Goal: Information Seeking & Learning: Check status

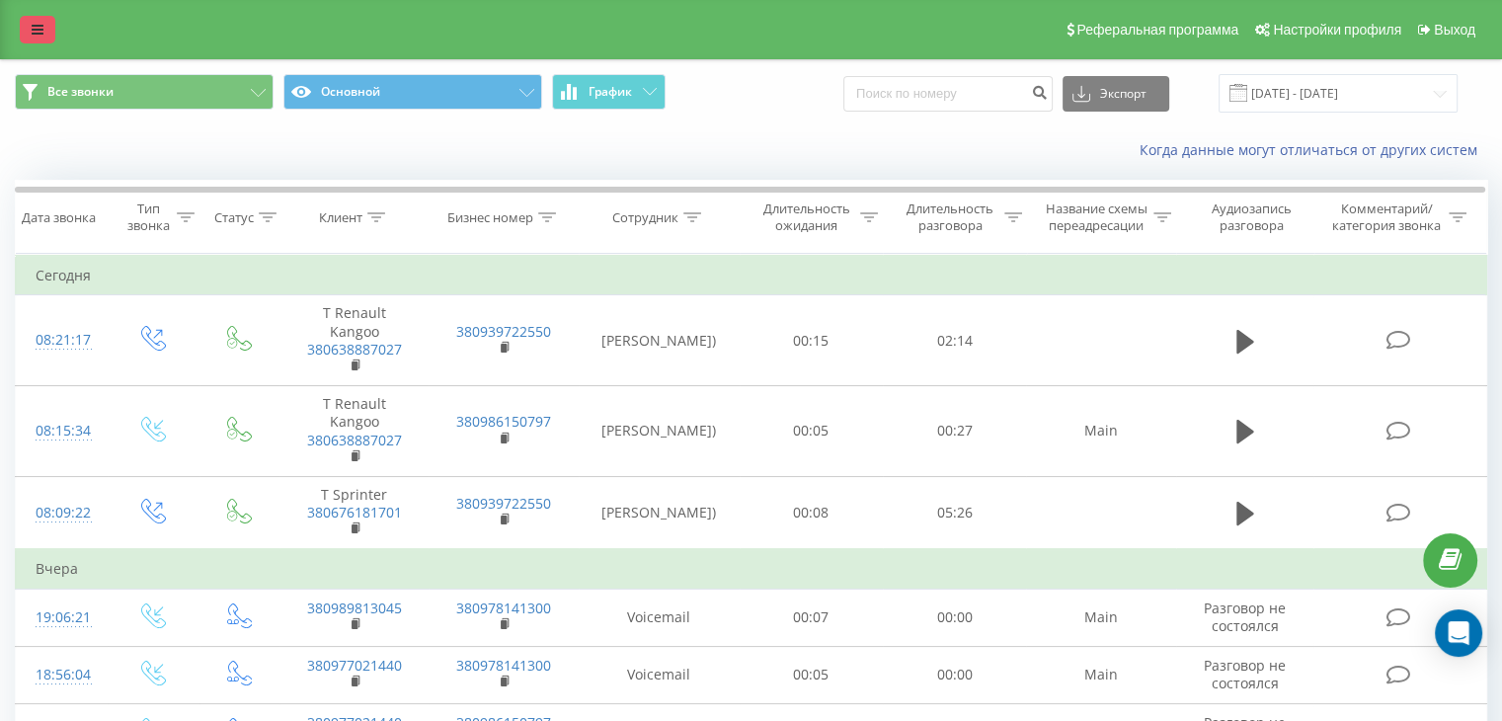
click at [36, 29] on icon at bounding box center [38, 30] width 12 height 14
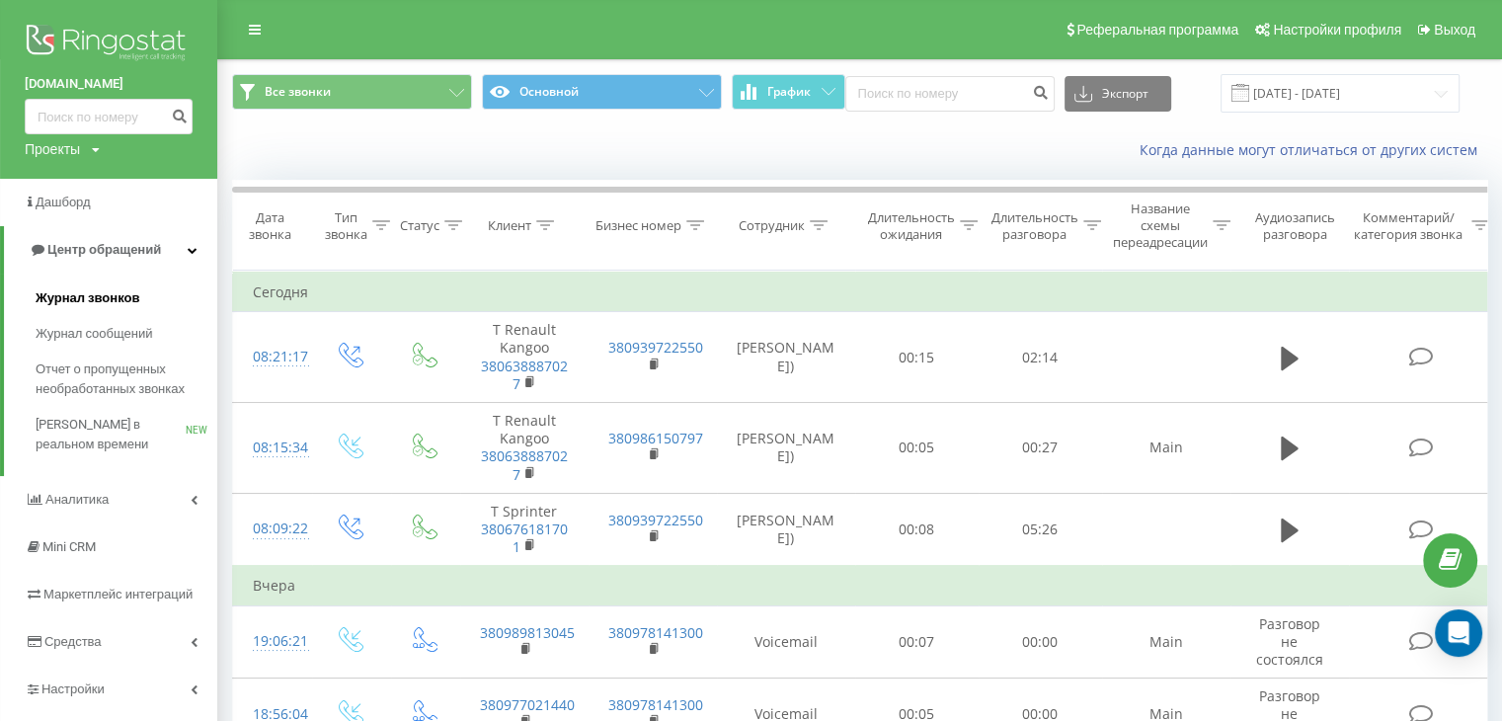
click at [99, 291] on span "Журнал звонков" at bounding box center [88, 298] width 104 height 20
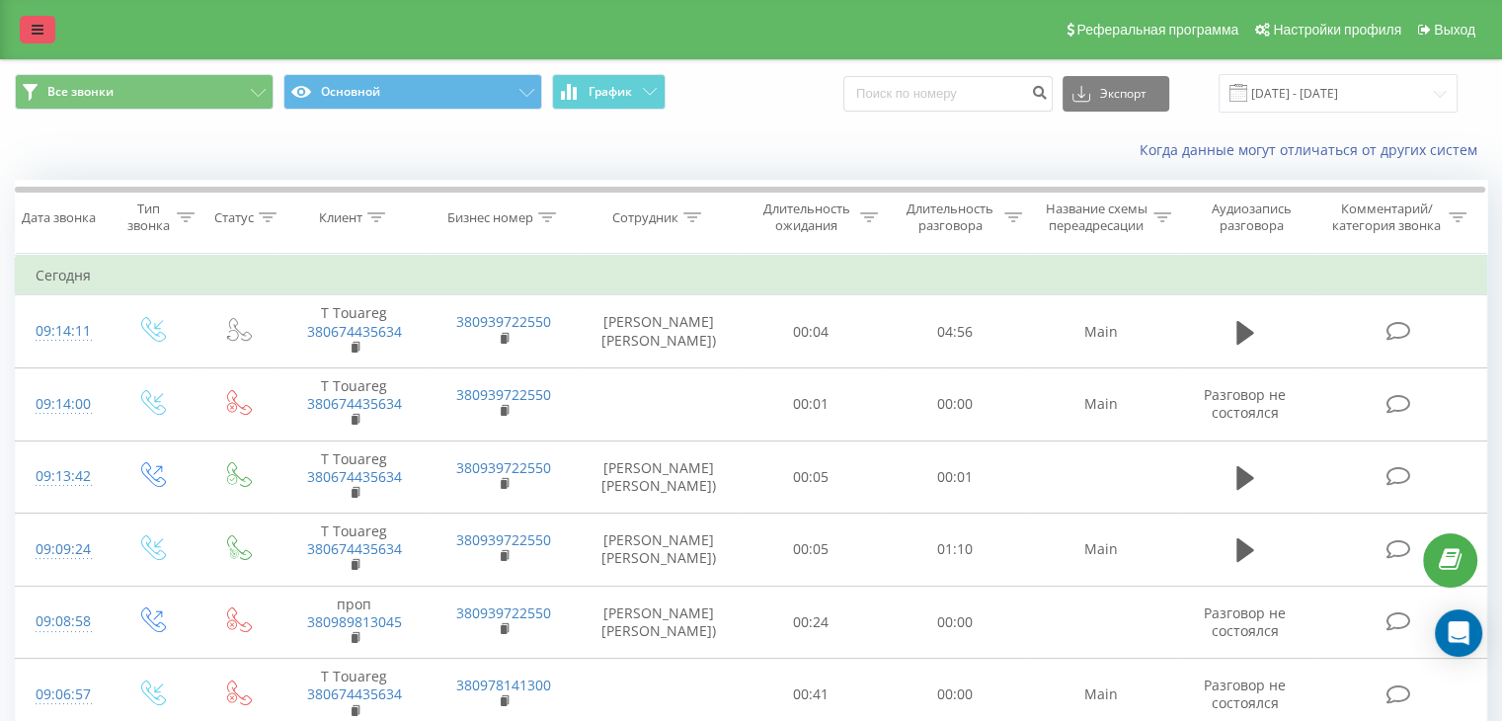
click at [41, 37] on link at bounding box center [38, 30] width 36 height 28
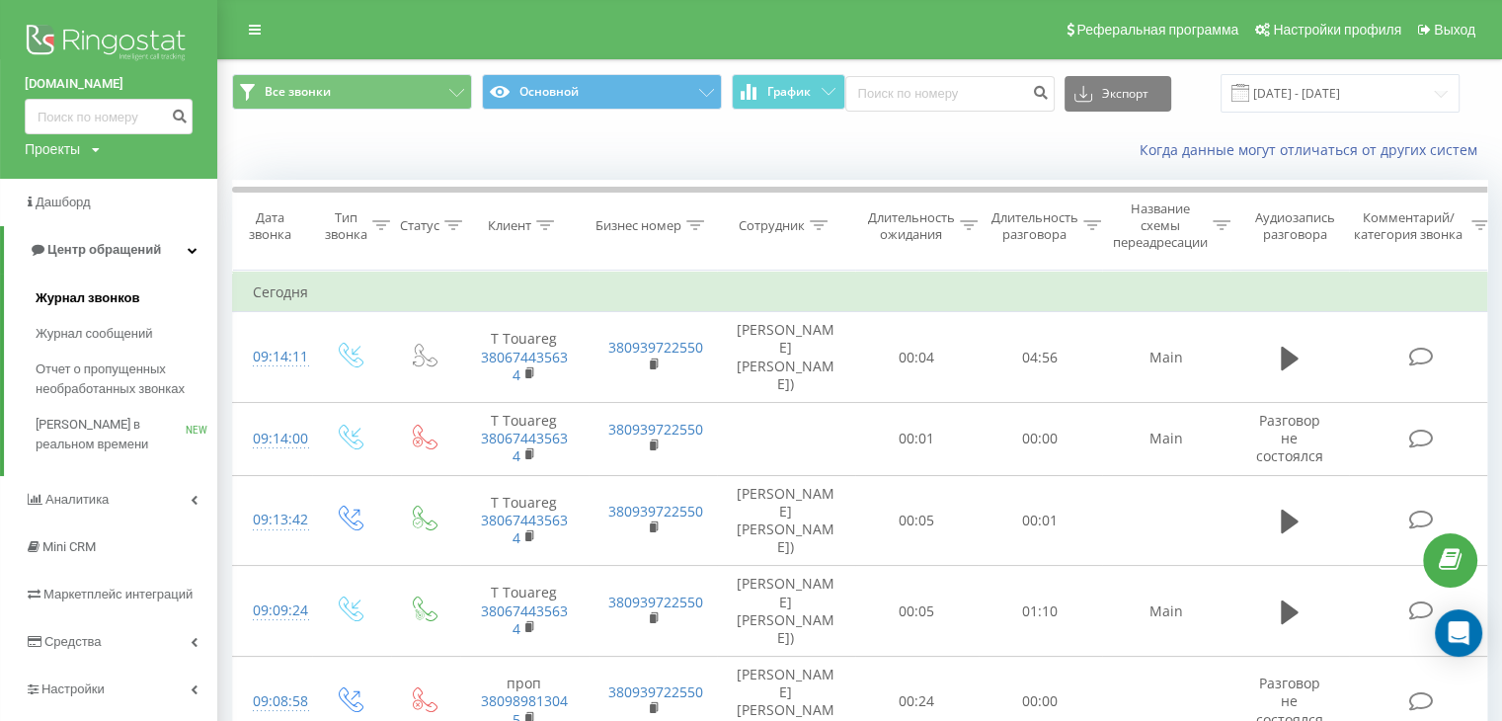
click at [78, 298] on span "Журнал звонков" at bounding box center [88, 298] width 104 height 20
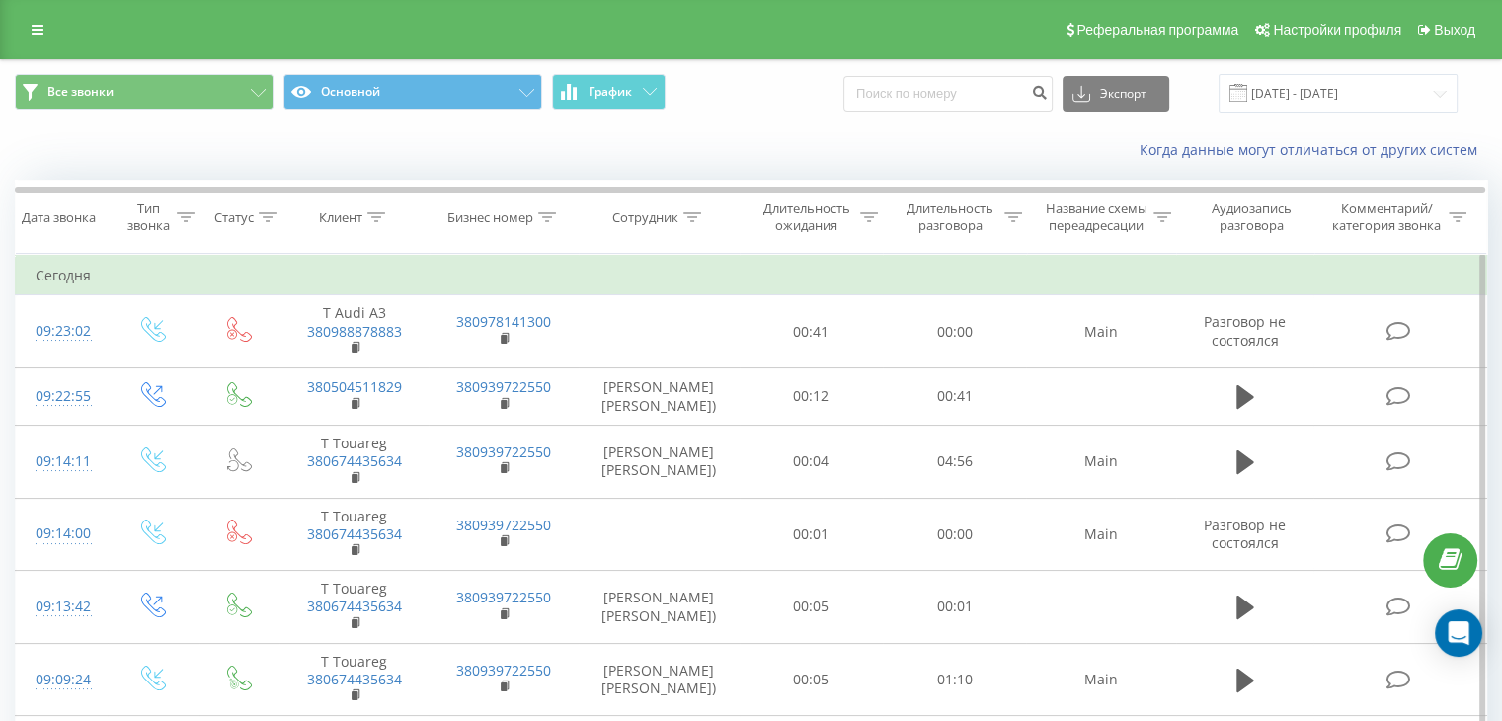
scroll to position [99, 0]
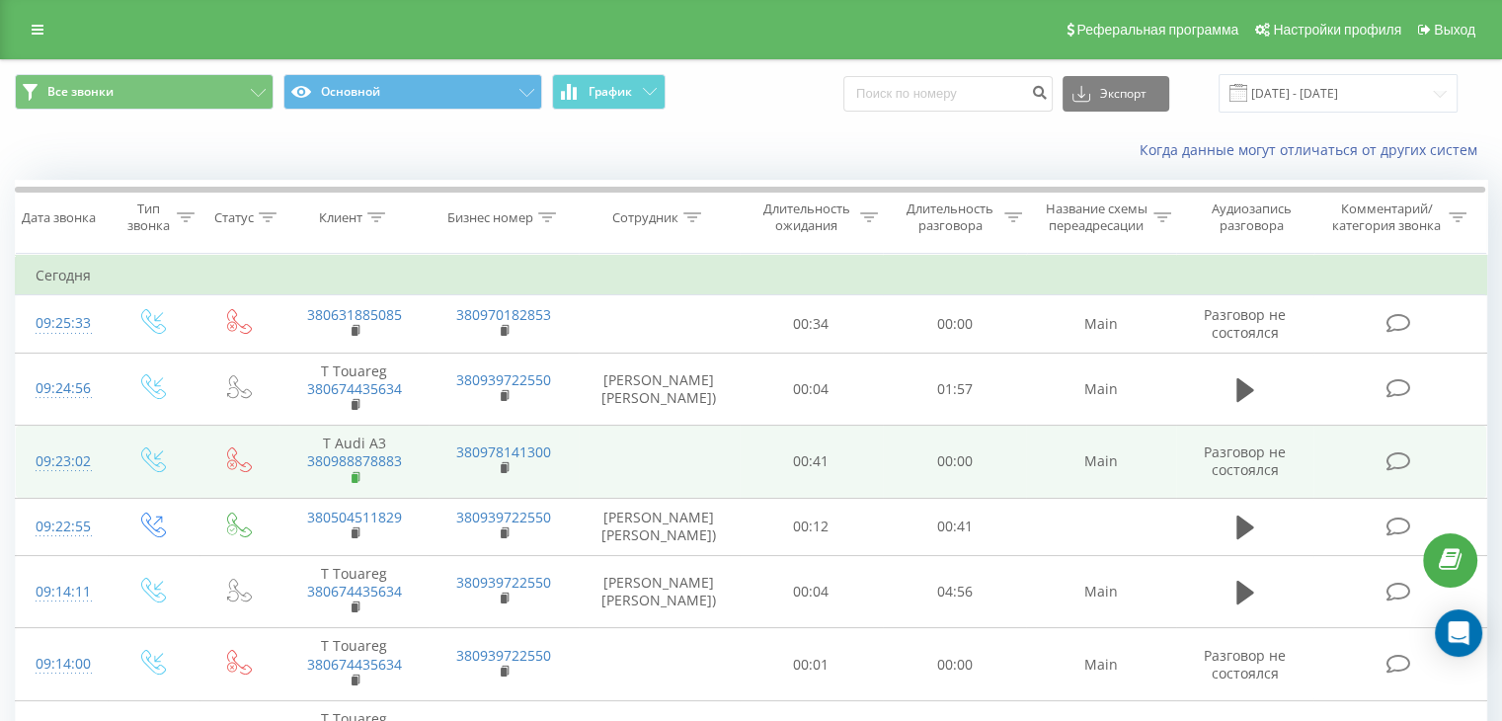
click at [356, 474] on rect at bounding box center [355, 477] width 6 height 9
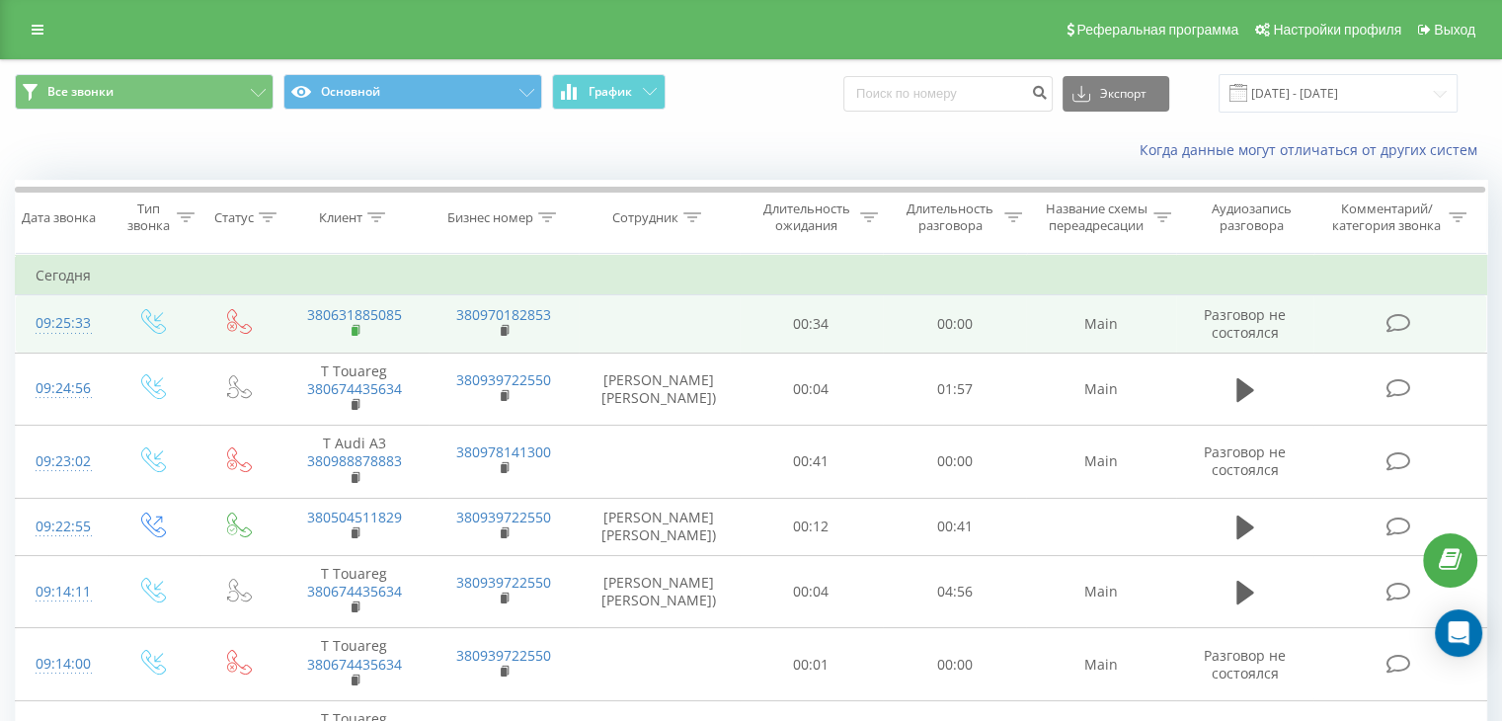
click at [356, 333] on rect at bounding box center [355, 331] width 6 height 9
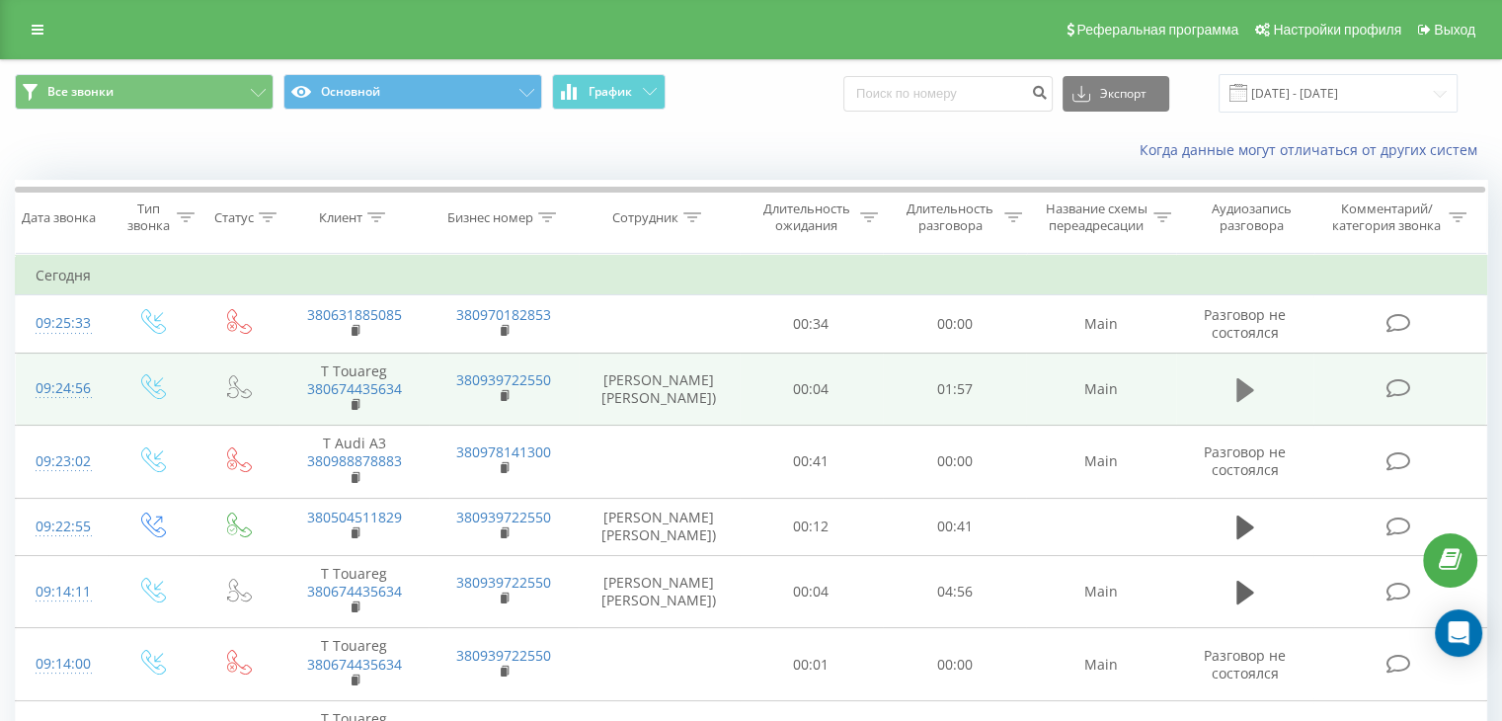
click at [1246, 392] on icon at bounding box center [1246, 390] width 18 height 24
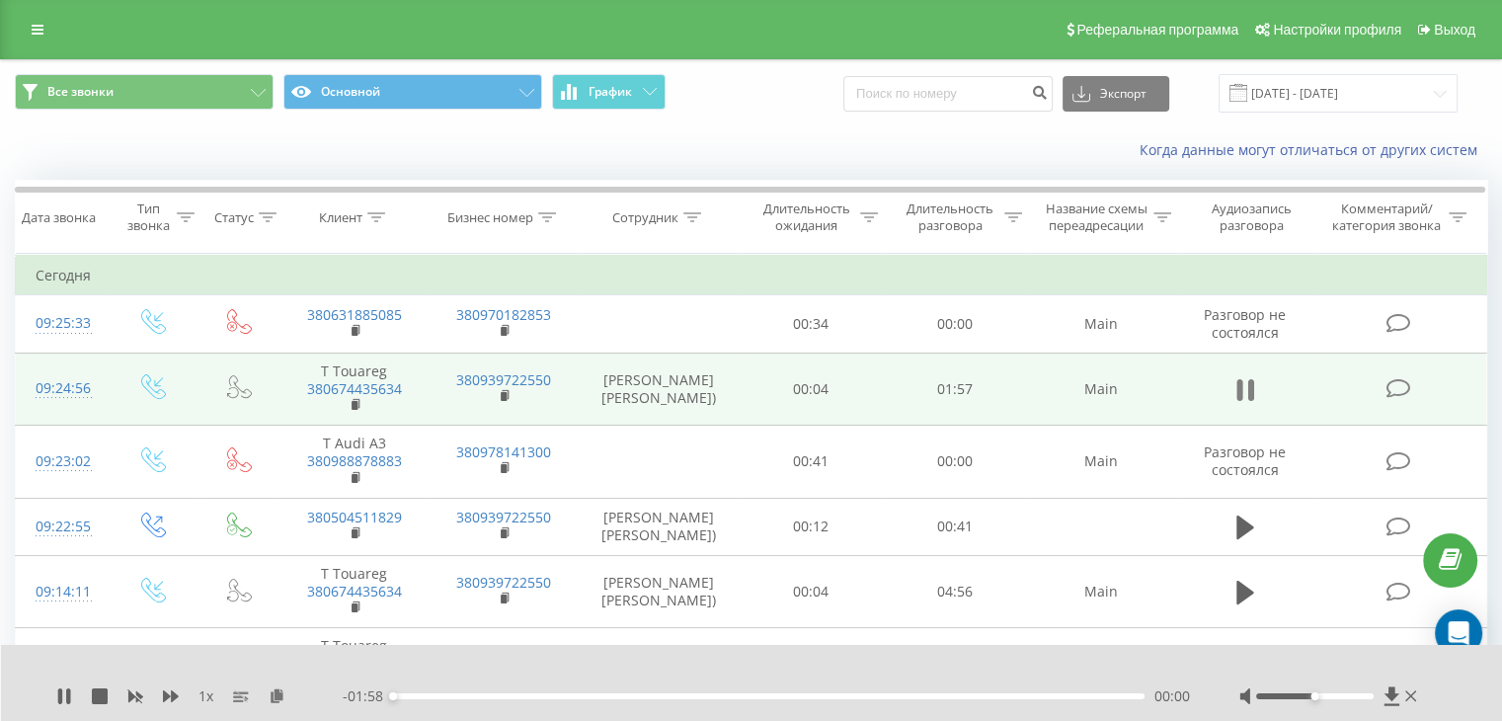
click at [1241, 385] on icon at bounding box center [1240, 390] width 6 height 22
